Goal: Task Accomplishment & Management: Use online tool/utility

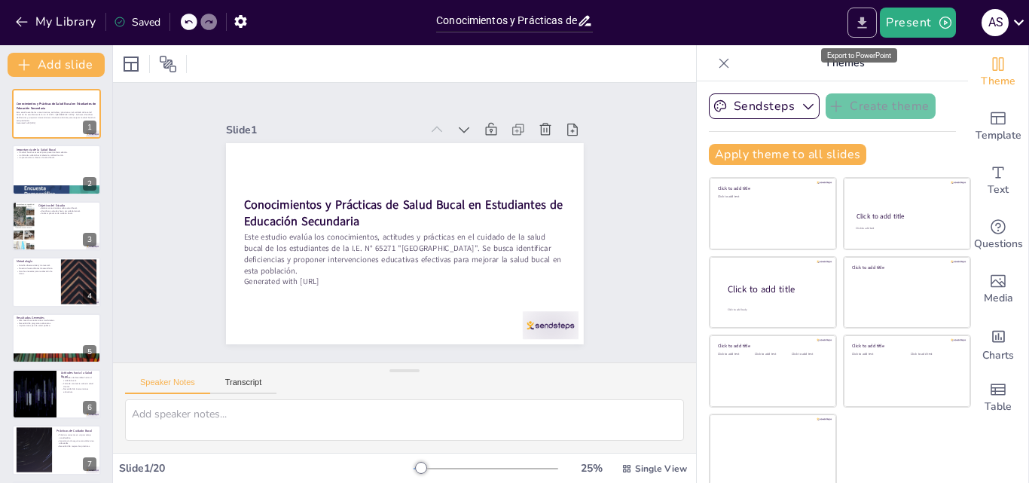
click at [867, 28] on icon "Export to PowerPoint" at bounding box center [862, 22] width 9 height 11
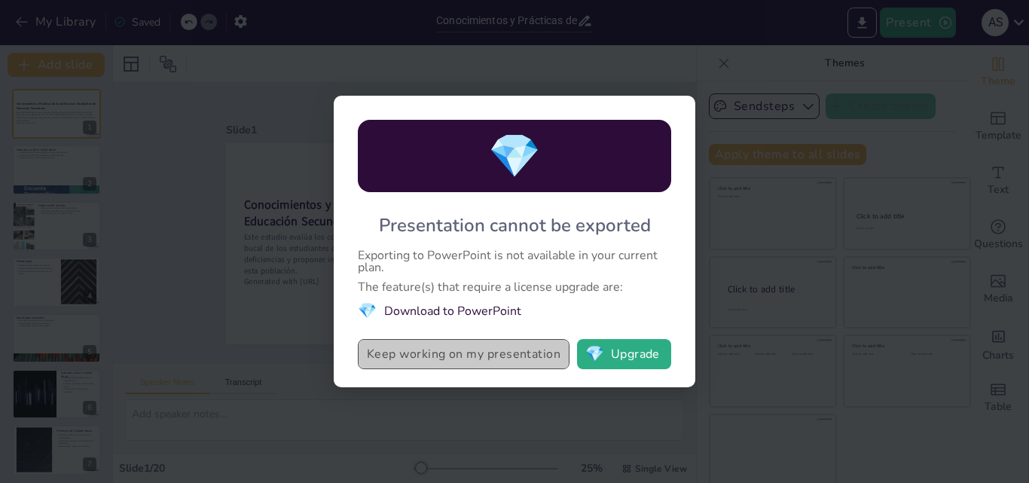
click at [535, 353] on button "Keep working on my presentation" at bounding box center [464, 354] width 212 height 30
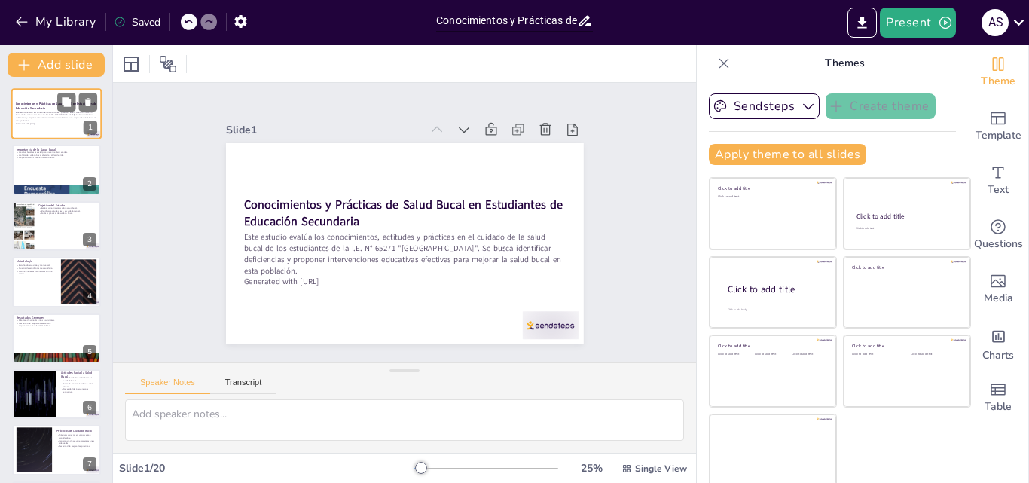
click at [76, 117] on p "Este estudio evalúa los conocimientos, actitudes y prácticas en el cuidado de l…" at bounding box center [56, 116] width 81 height 11
click at [246, 375] on div "Speaker Notes Transcript" at bounding box center [200, 385] width 151 height 20
click at [243, 381] on button "Transcript" at bounding box center [243, 386] width 67 height 17
click at [173, 385] on button "Speaker Notes" at bounding box center [167, 386] width 85 height 17
click at [622, 463] on icon at bounding box center [627, 468] width 11 height 11
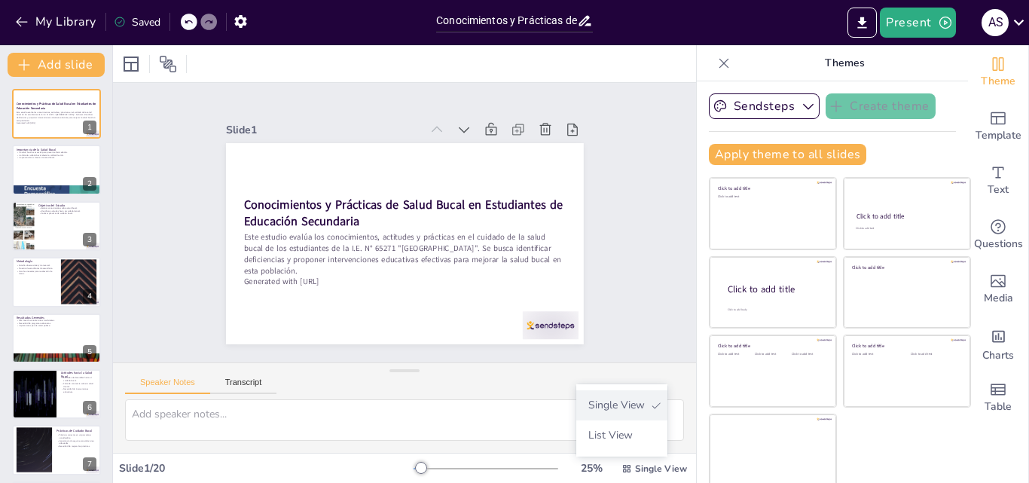
click at [607, 409] on span "Single View" at bounding box center [616, 405] width 69 height 14
click at [522, 466] on div at bounding box center [486, 469] width 145 height 12
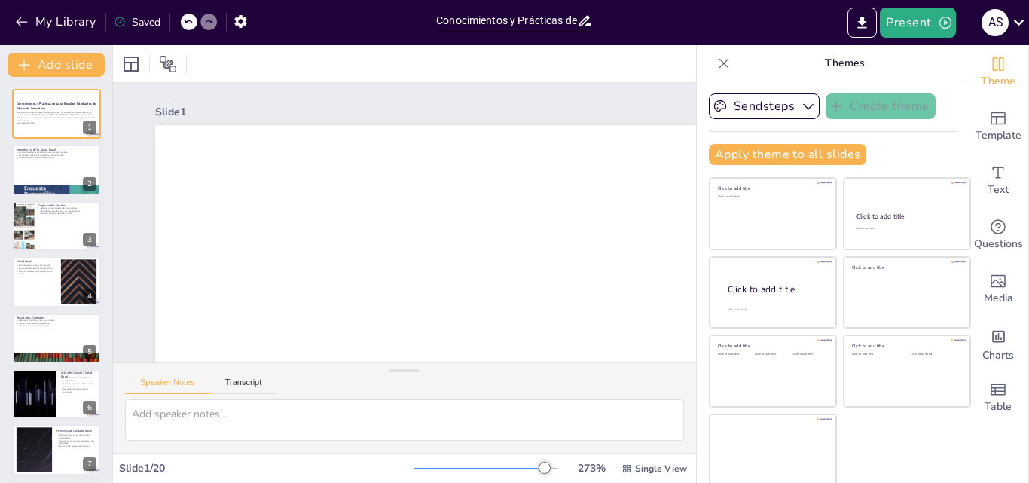
click at [468, 468] on div at bounding box center [479, 469] width 131 height 2
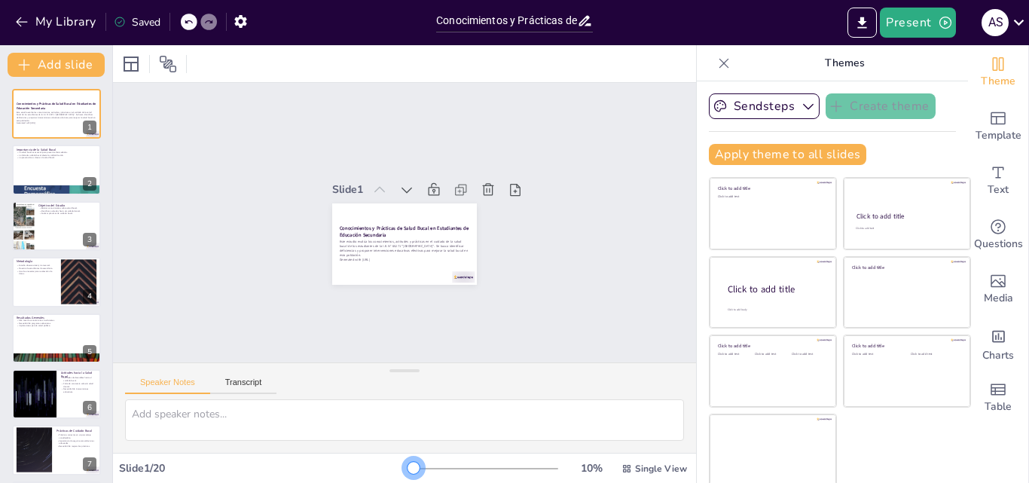
drag, startPoint x: 468, startPoint y: 467, endPoint x: 354, endPoint y: 466, distance: 113.8
click at [354, 466] on div "Slide 1 / 20 10 % Single View" at bounding box center [404, 469] width 583 height 24
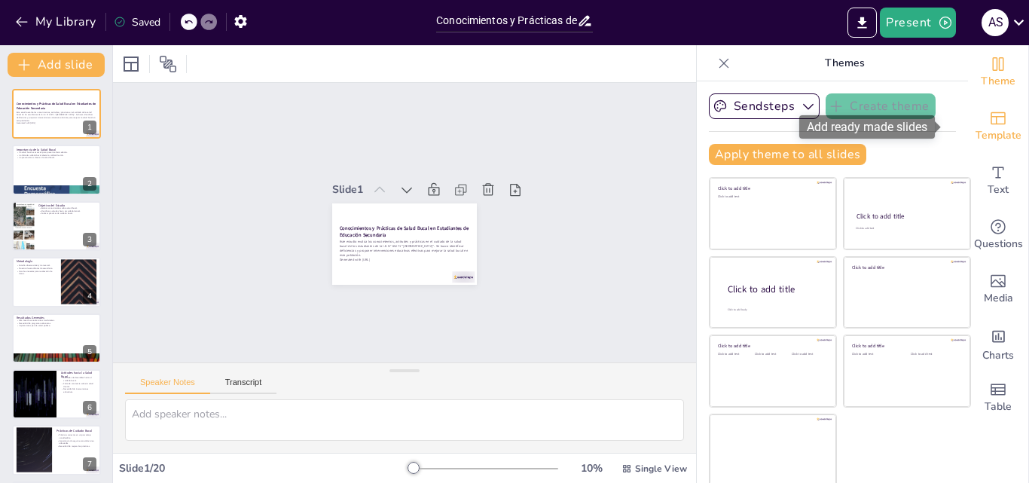
click at [986, 130] on span "Template" at bounding box center [999, 135] width 46 height 17
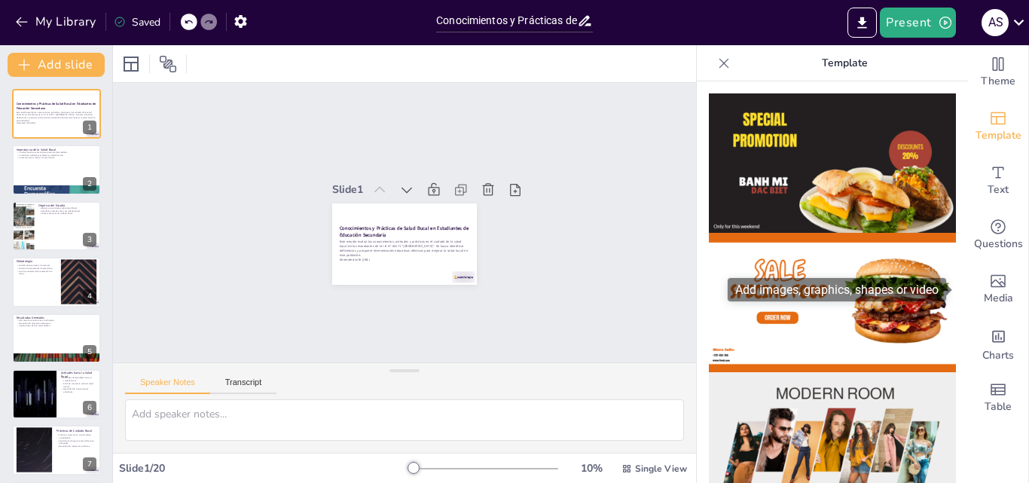
click at [953, 292] on span at bounding box center [950, 290] width 8 height 12
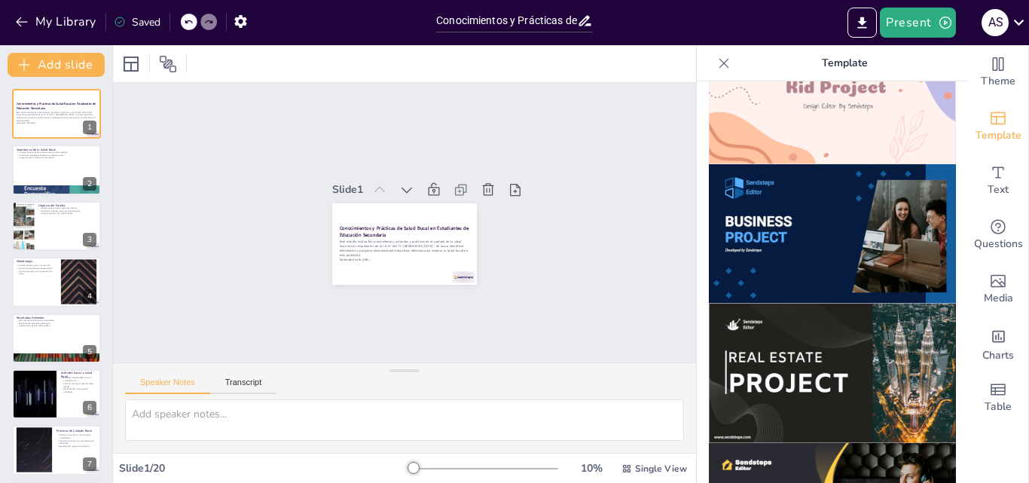
scroll to position [1186, 0]
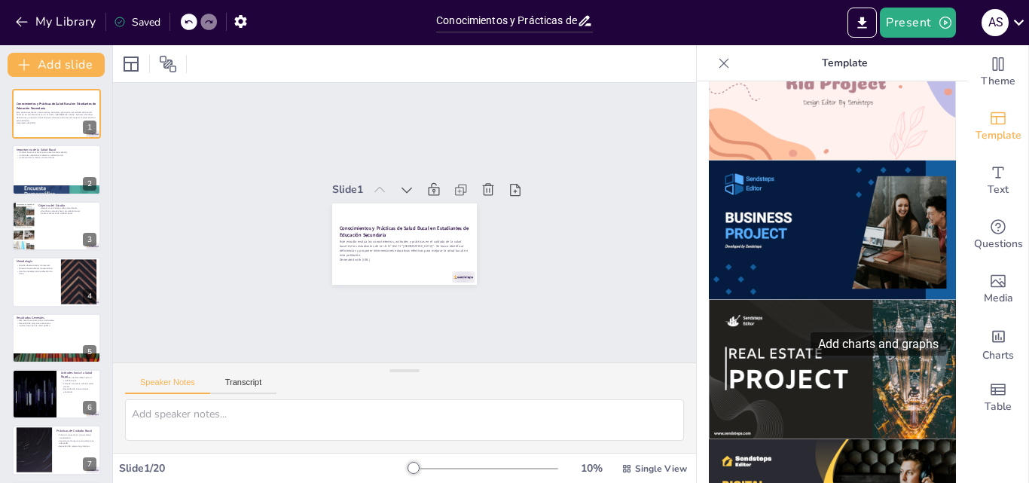
drag, startPoint x: 956, startPoint y: 338, endPoint x: 953, endPoint y: 353, distance: 15.2
click at [953, 353] on div "Add charts and graphs" at bounding box center [884, 343] width 146 height 23
drag, startPoint x: 952, startPoint y: 354, endPoint x: 955, endPoint y: 375, distance: 21.3
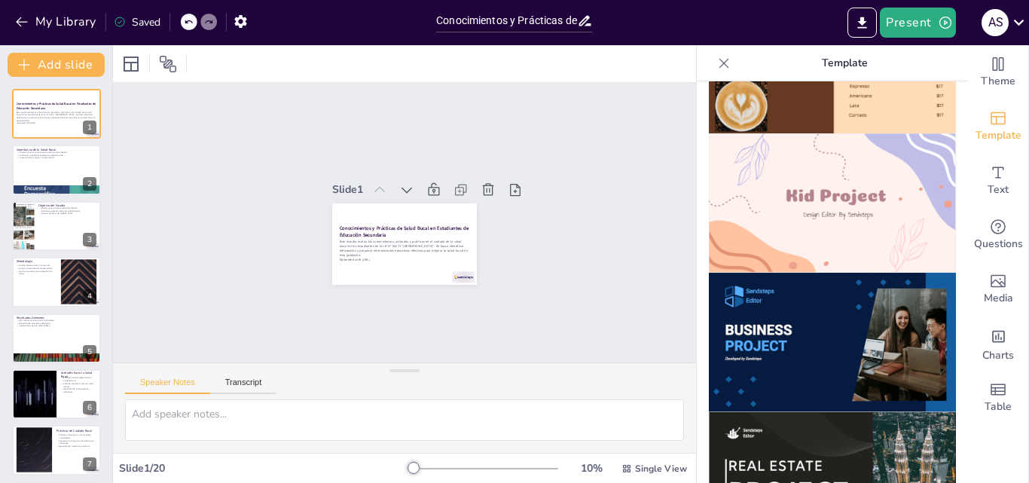
scroll to position [1078, 0]
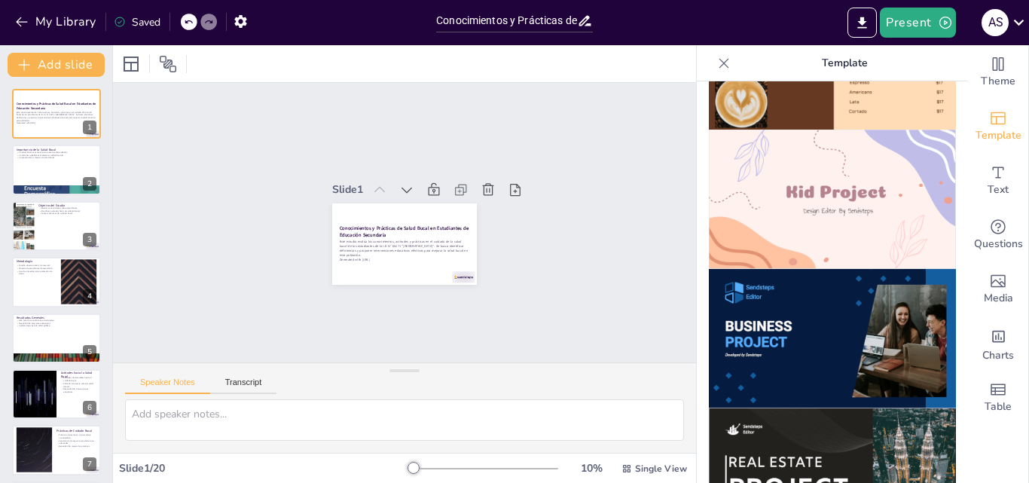
click at [807, 272] on img at bounding box center [832, 338] width 247 height 139
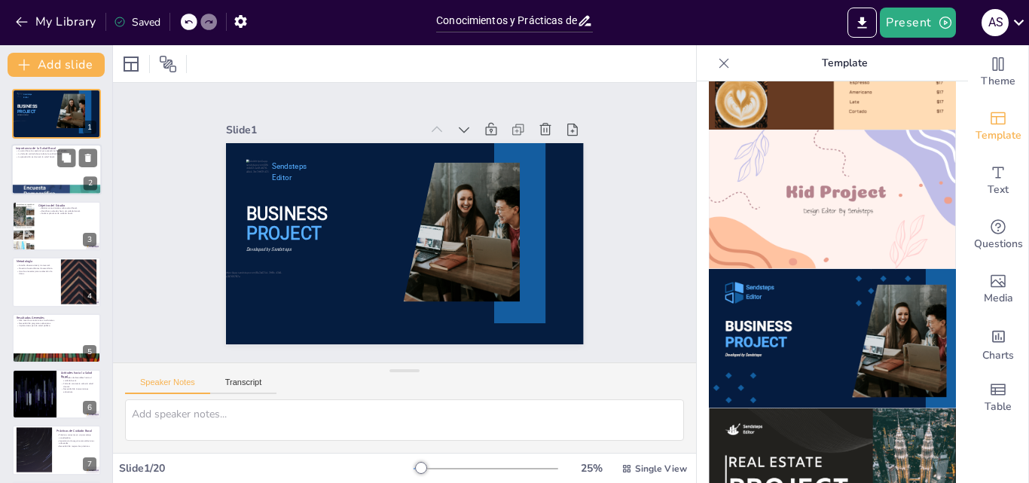
click at [41, 170] on div at bounding box center [56, 170] width 90 height 51
type textarea "La salud bucal no solo influye en la apariencia estética, sino que también está…"
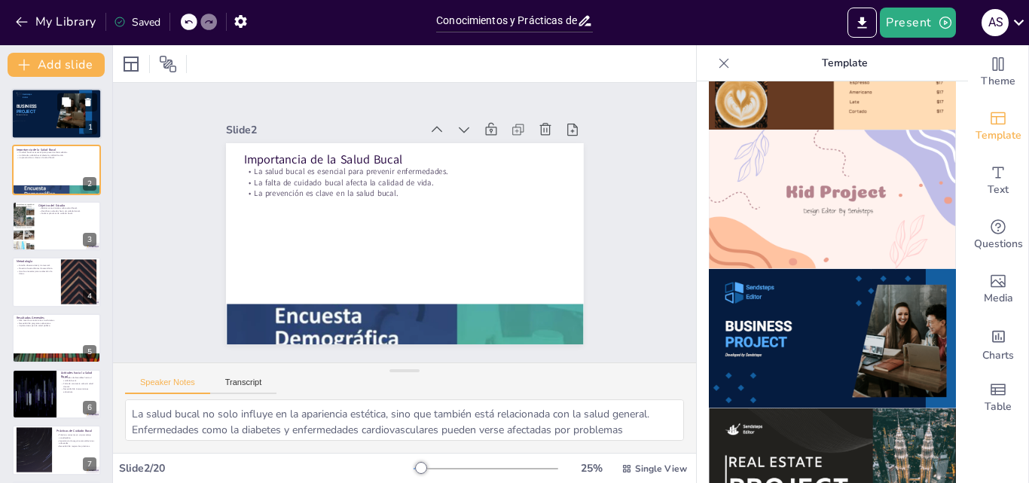
click at [43, 109] on p "PROJECT" at bounding box center [31, 112] width 29 height 6
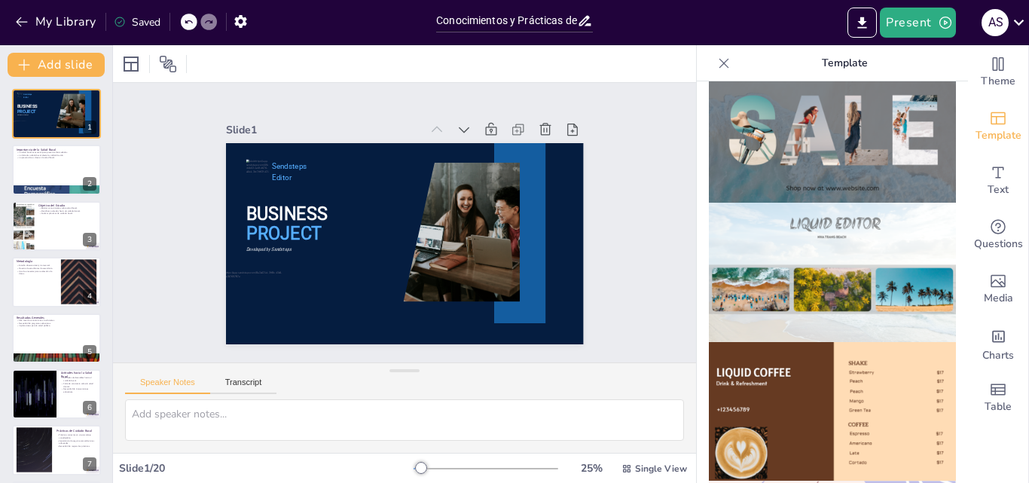
scroll to position [26, 0]
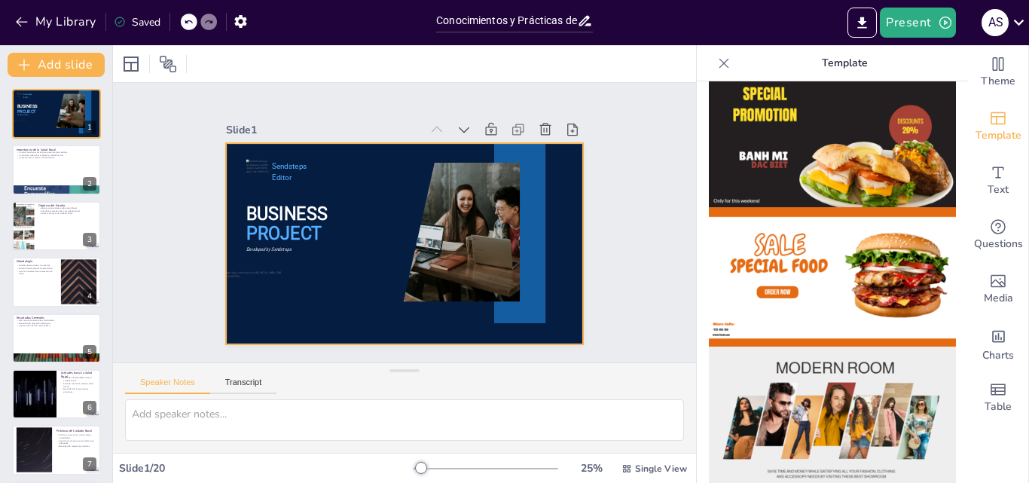
click at [564, 253] on div at bounding box center [405, 243] width 358 height 201
click at [567, 223] on div at bounding box center [405, 243] width 358 height 201
click at [538, 124] on icon at bounding box center [545, 129] width 15 height 15
type textarea "La salud bucal no solo influye en la apariencia estética, sino que también está…"
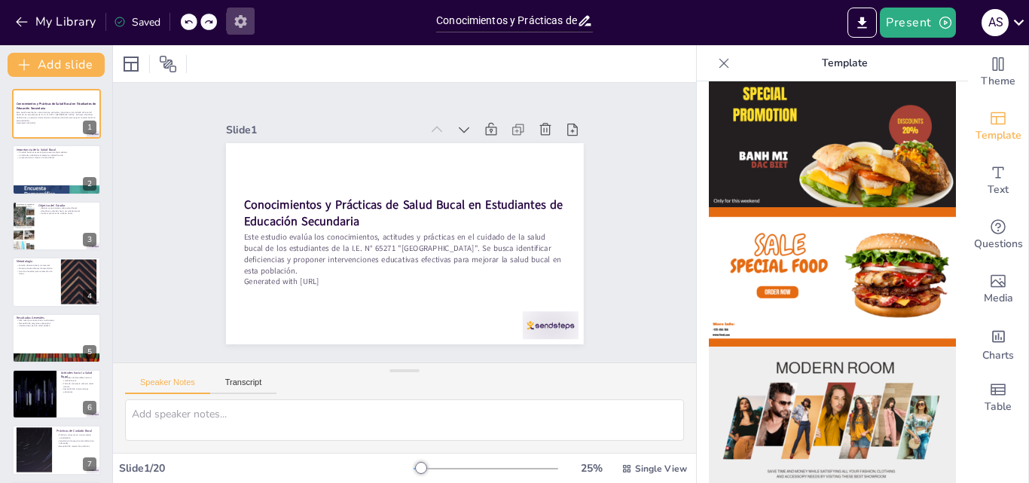
click at [245, 23] on icon "button" at bounding box center [240, 21] width 12 height 13
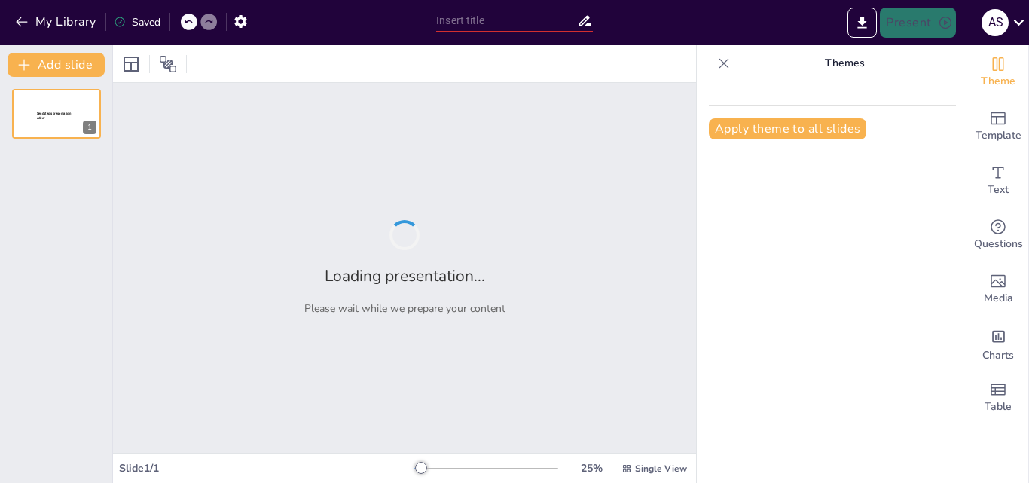
type input "Conocimientos y Prácticas de Salud Bucal en Estudiantes de Educación Secundaria…"
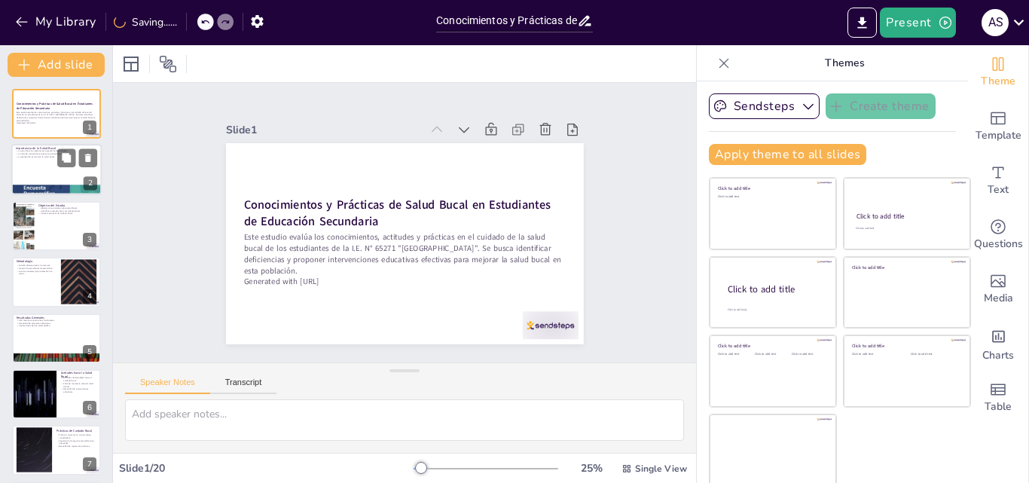
click at [51, 156] on p "La prevención es clave en la salud bucal." at bounding box center [56, 157] width 81 height 3
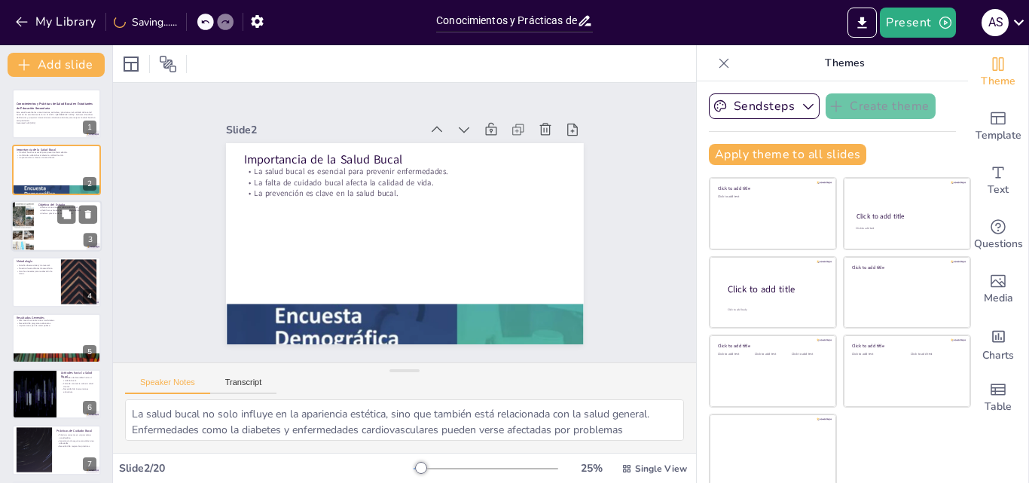
click at [26, 218] on div at bounding box center [22, 225] width 38 height 51
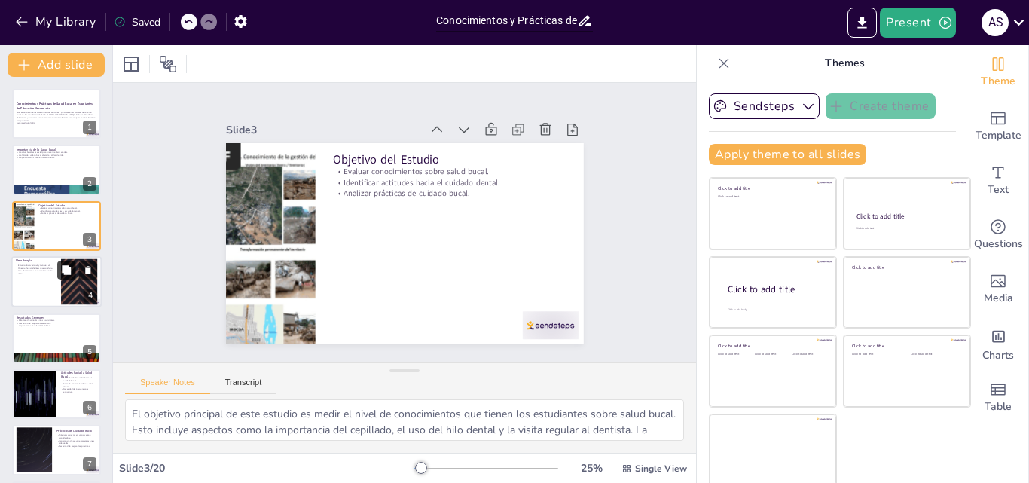
click at [57, 277] on button at bounding box center [66, 270] width 18 height 18
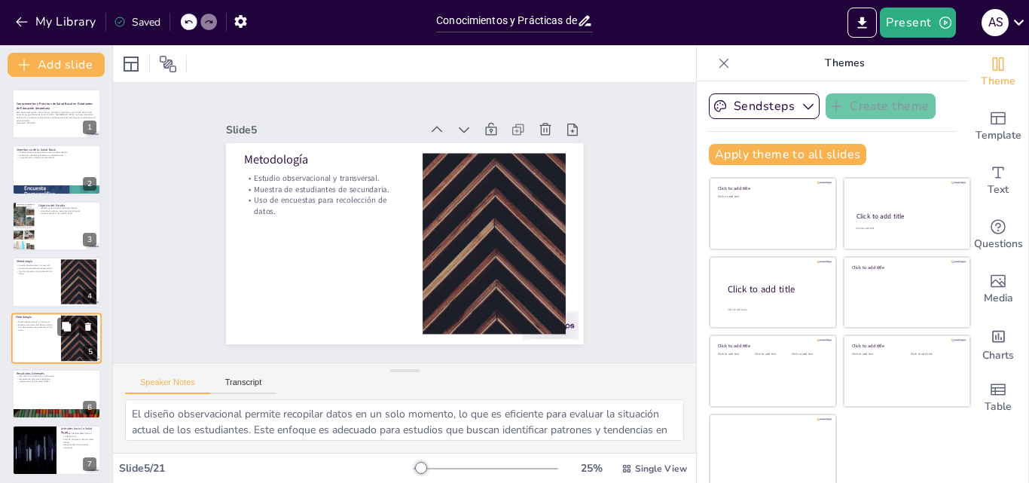
scroll to position [58, 0]
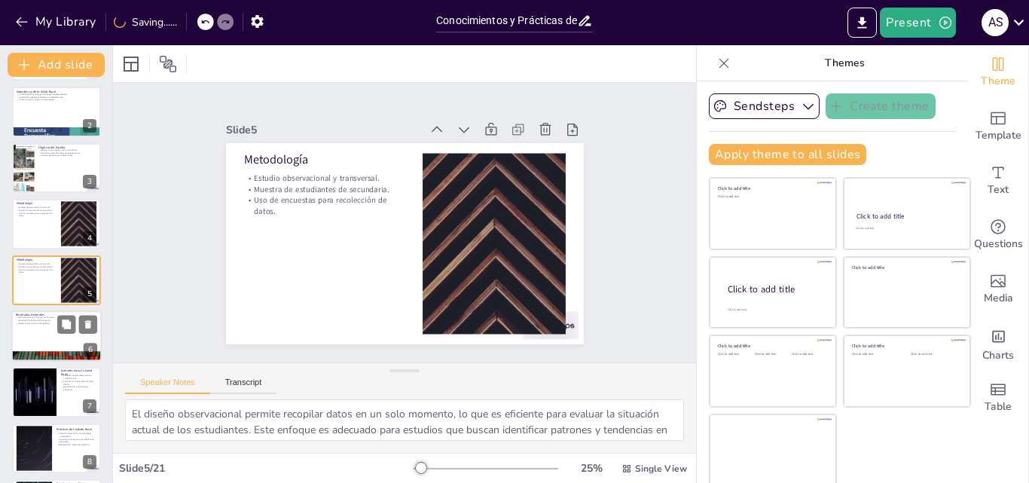
click at [37, 326] on div at bounding box center [56, 335] width 90 height 51
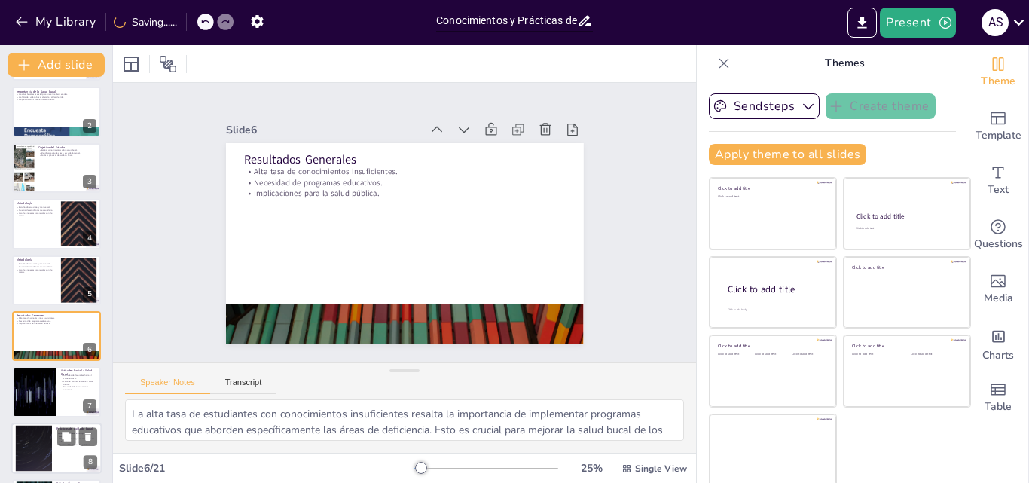
scroll to position [115, 0]
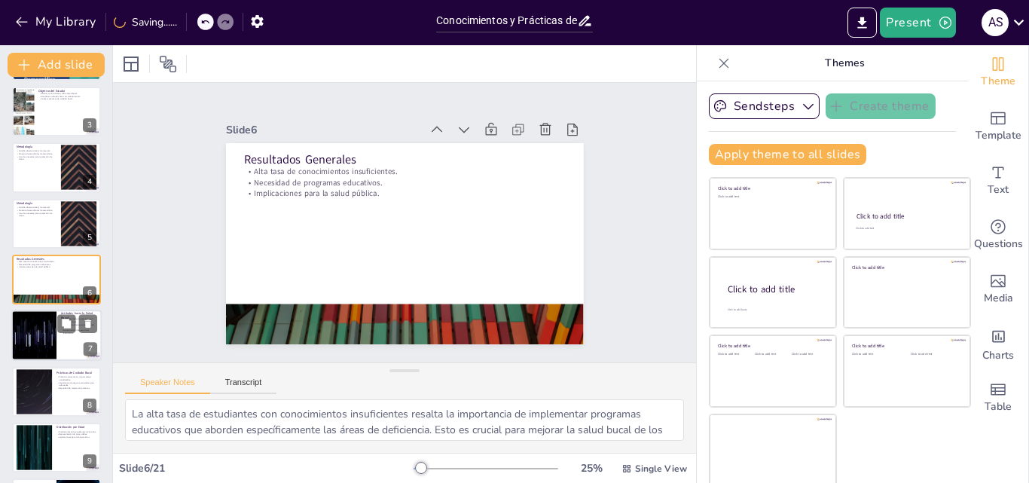
click at [40, 326] on div at bounding box center [34, 335] width 90 height 51
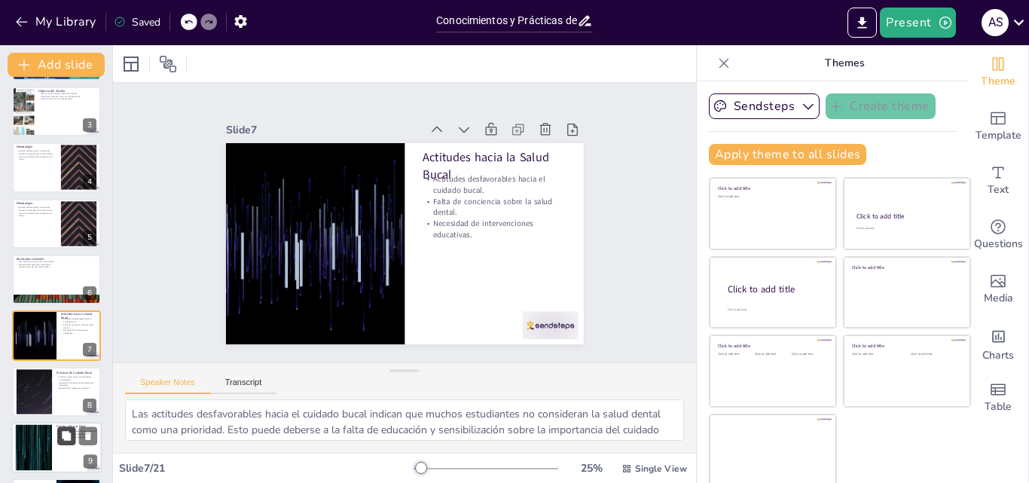
scroll to position [170, 0]
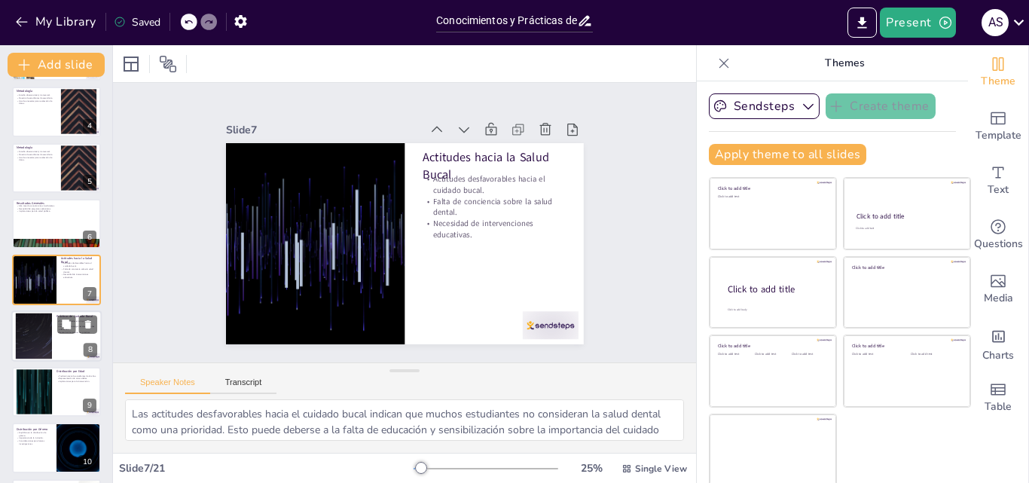
click at [44, 339] on div at bounding box center [33, 336] width 81 height 46
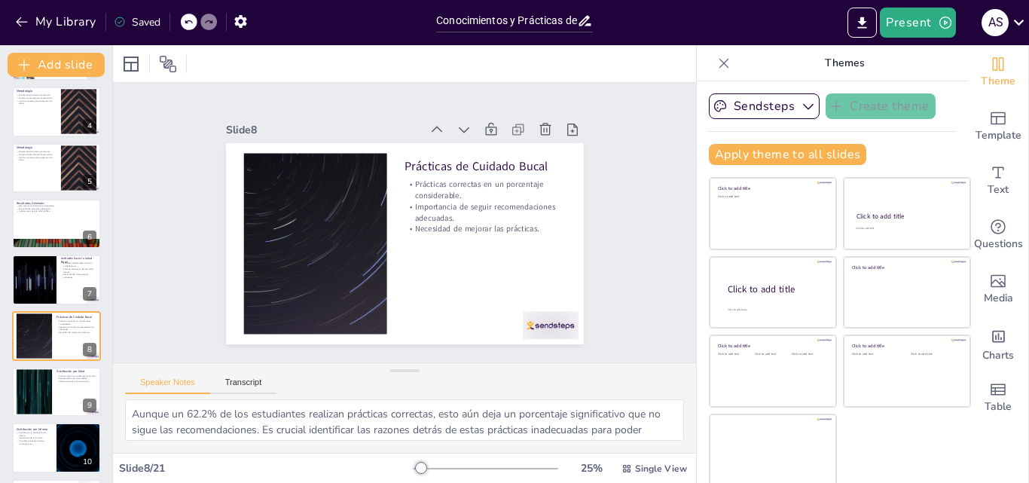
scroll to position [226, 0]
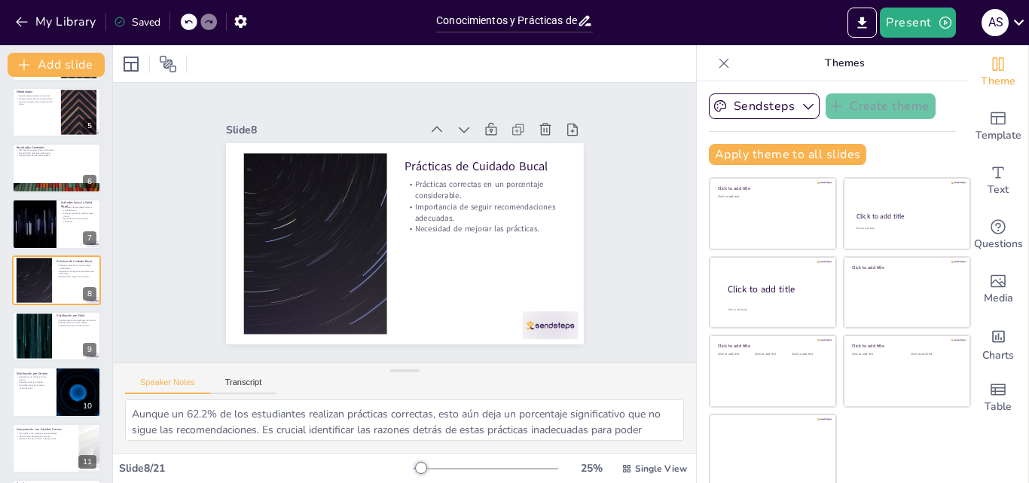
click at [54, 418] on div "Conocimientos y Prácticas de Salud Bucal en Estudiantes de Educación Secundaria…" at bounding box center [56, 448] width 112 height 1171
click at [38, 453] on div at bounding box center [56, 448] width 90 height 51
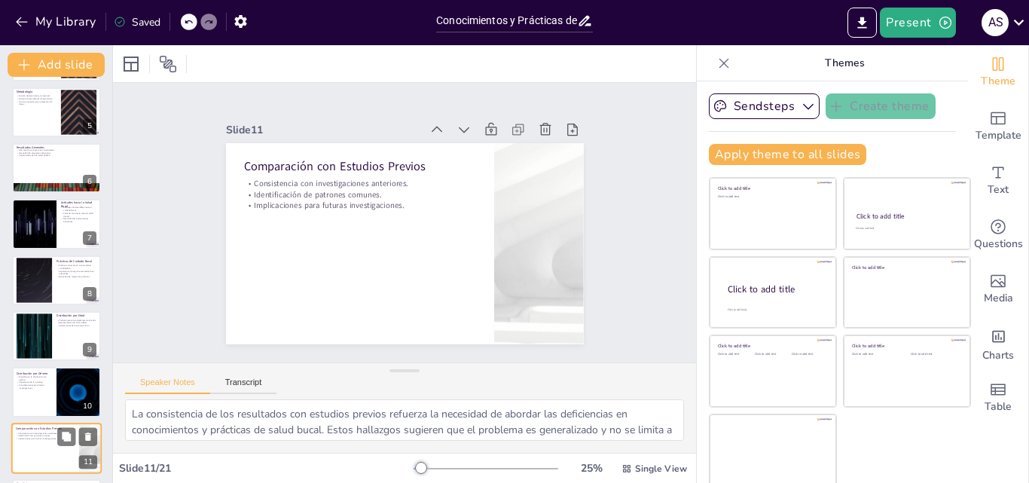
scroll to position [394, 0]
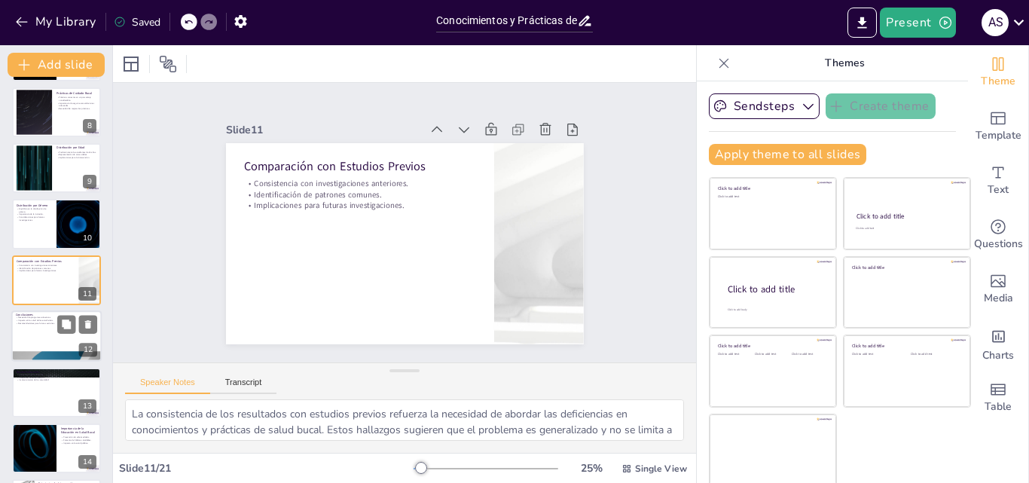
click at [45, 337] on div at bounding box center [56, 335] width 90 height 51
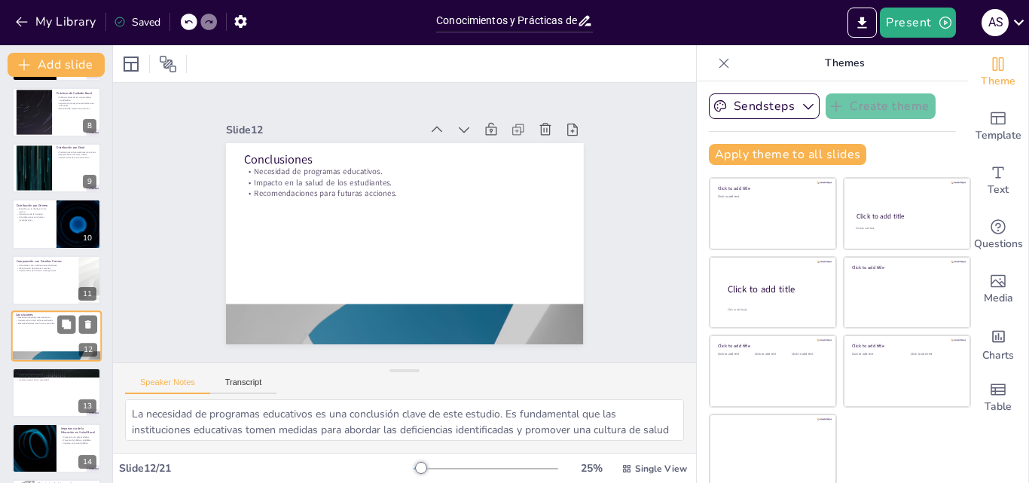
scroll to position [451, 0]
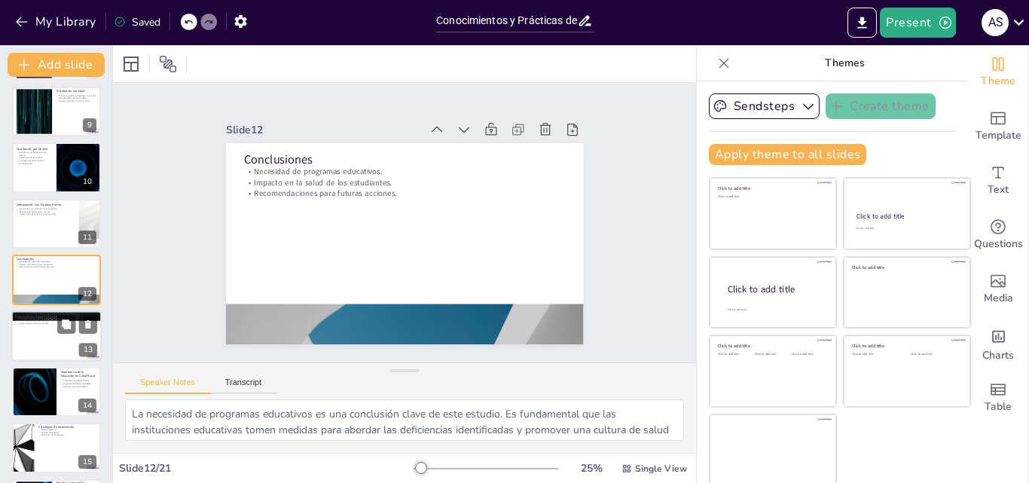
click at [27, 324] on p "Involucramiento de la comunidad." at bounding box center [56, 323] width 81 height 3
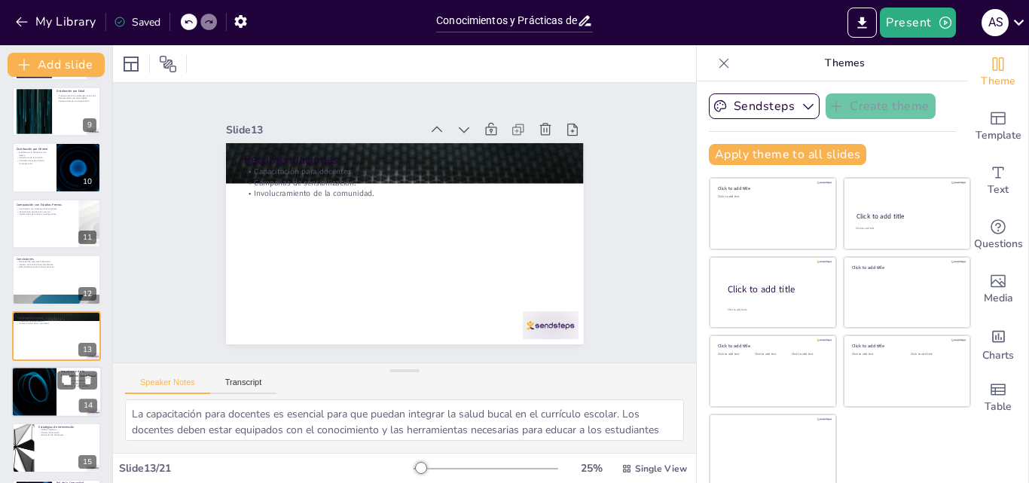
scroll to position [506, 0]
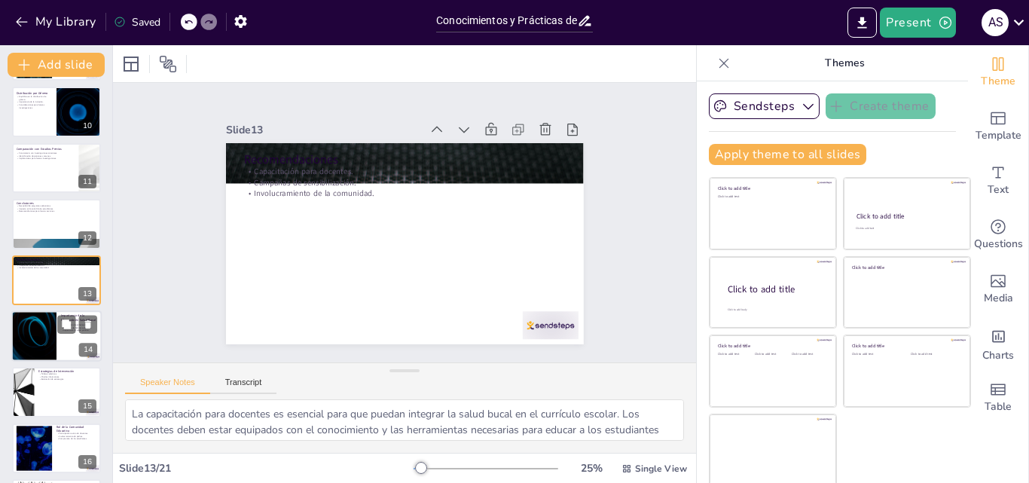
click at [32, 325] on div at bounding box center [34, 335] width 90 height 51
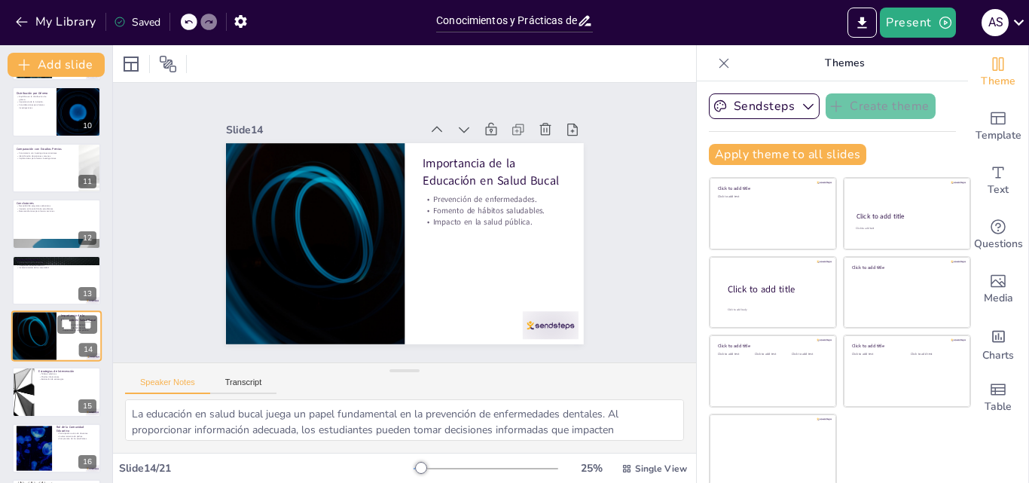
scroll to position [563, 0]
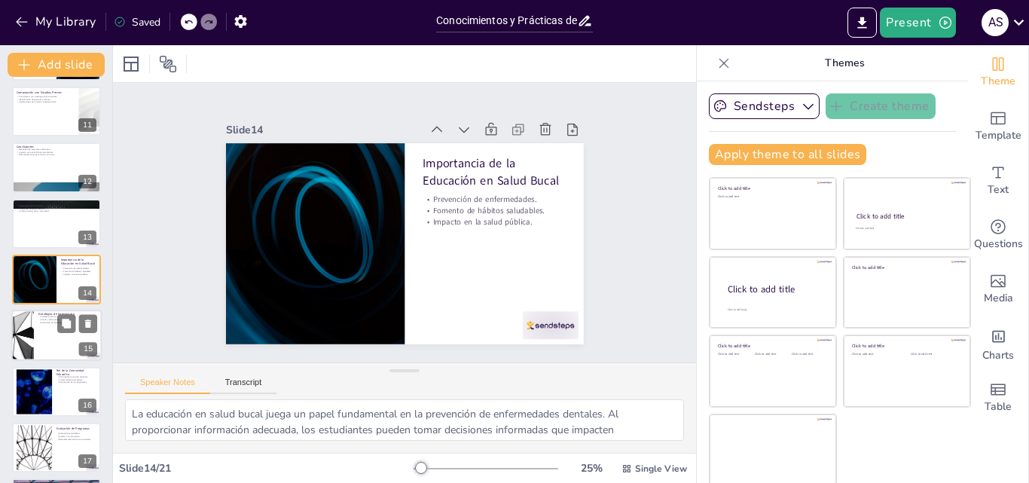
click at [29, 322] on div at bounding box center [22, 335] width 90 height 51
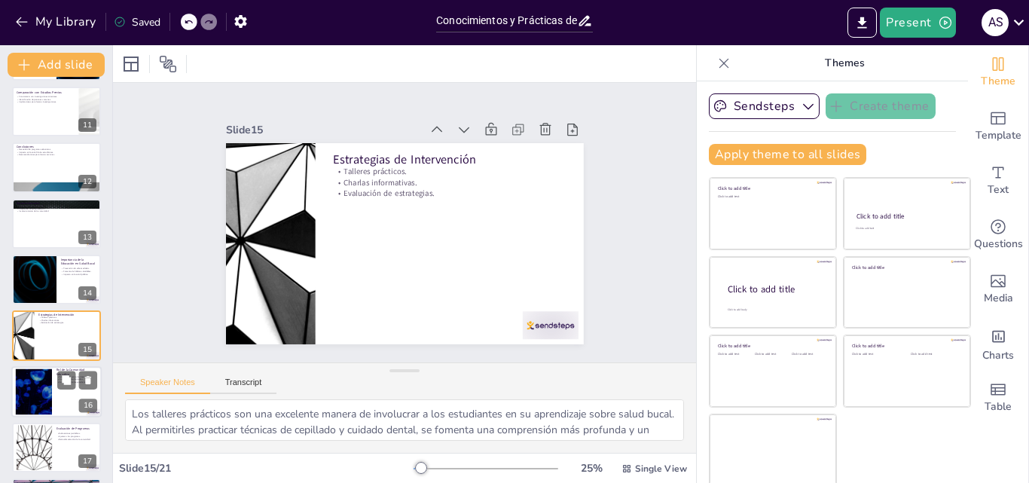
scroll to position [619, 0]
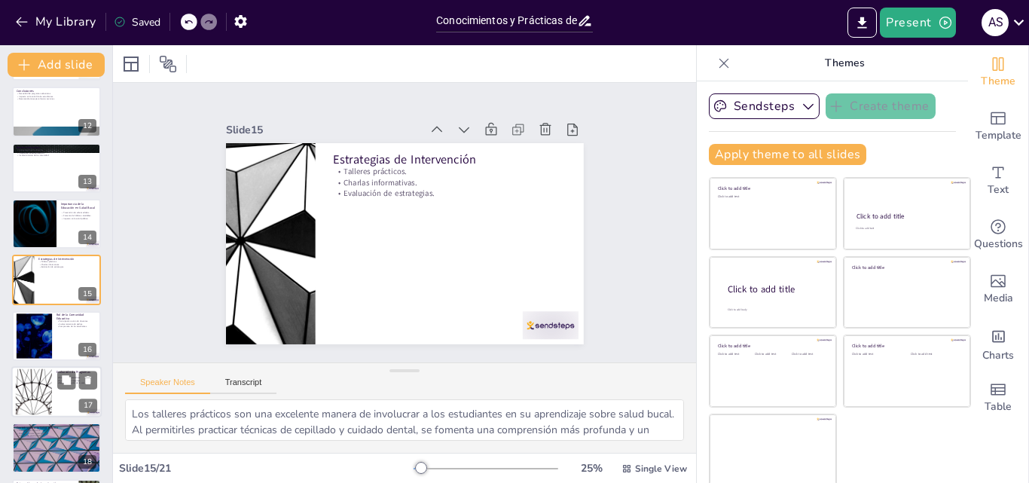
click at [32, 387] on div at bounding box center [33, 392] width 81 height 46
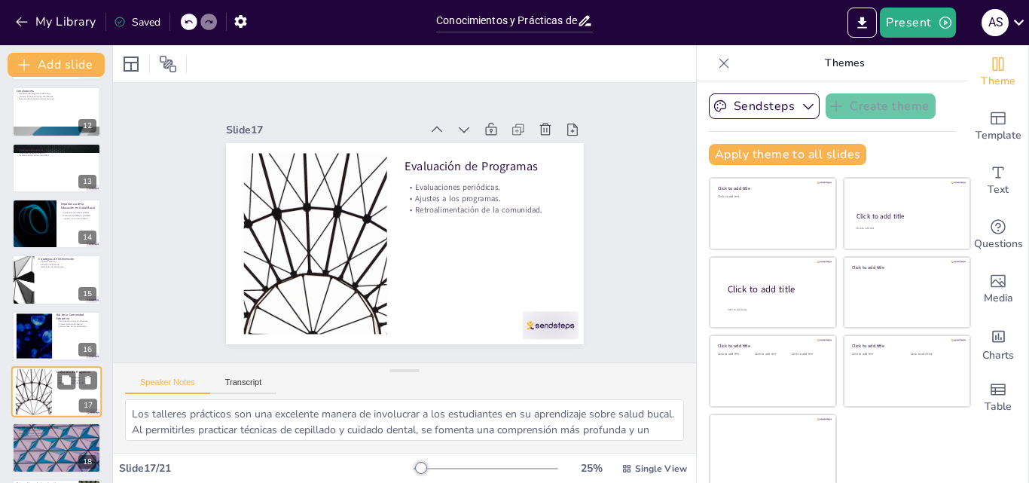
type textarea "Las evaluaciones periódicas son esenciales para determinar si los programas de …"
